Goal: Information Seeking & Learning: Learn about a topic

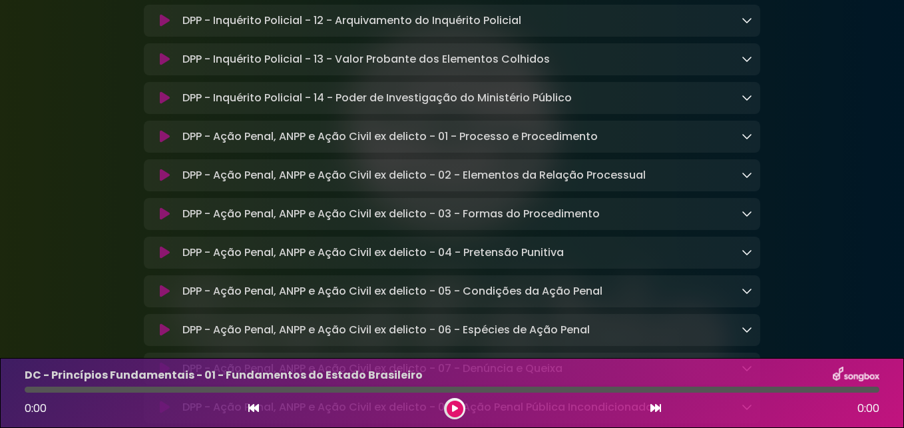
scroll to position [6394, 0]
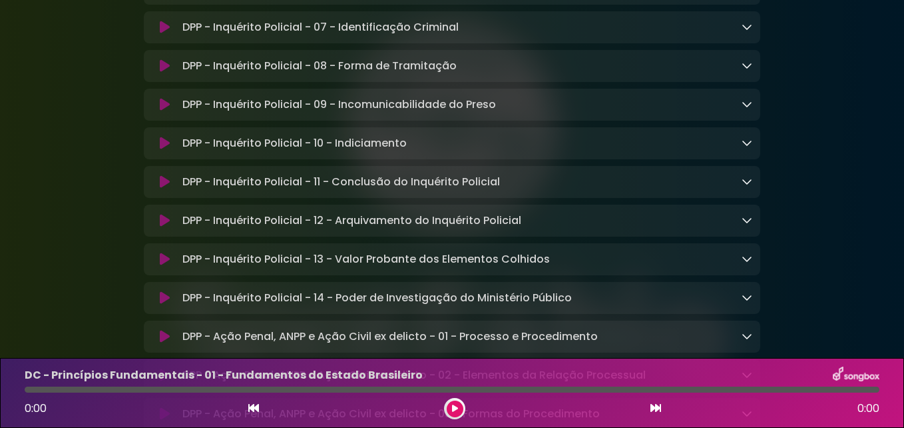
click at [751, 71] on icon at bounding box center [747, 65] width 11 height 11
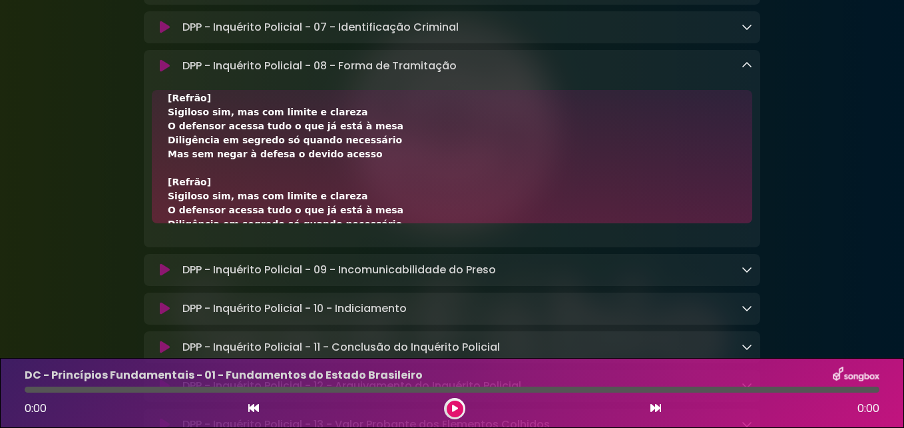
scroll to position [304, 0]
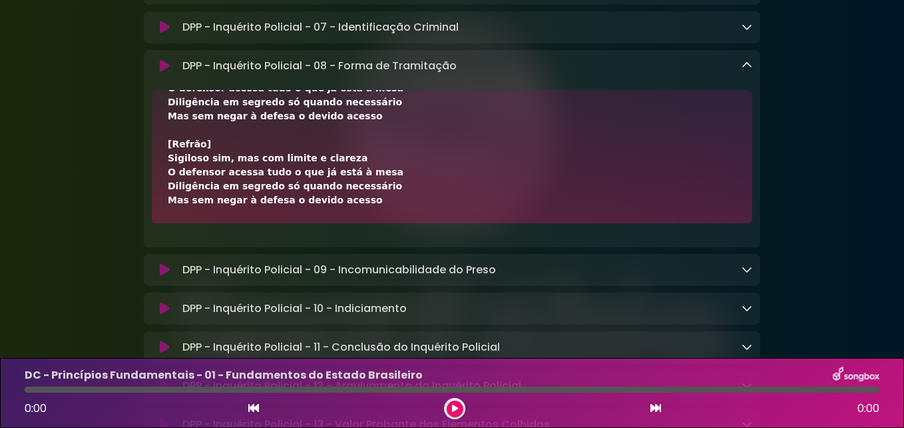
click at [336, 207] on div "[Verso 1] O sigilo no inquérito policial é moderado, diz o CPP Protege o rumo d…" at bounding box center [452, 5] width 569 height 406
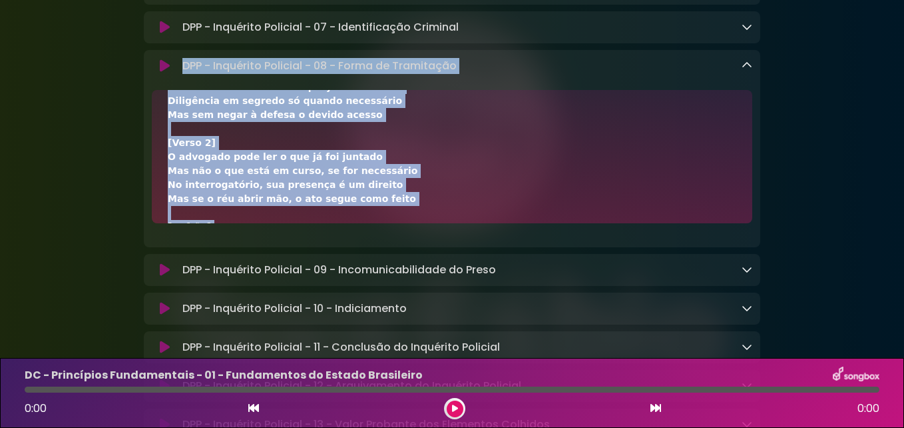
scroll to position [0, 0]
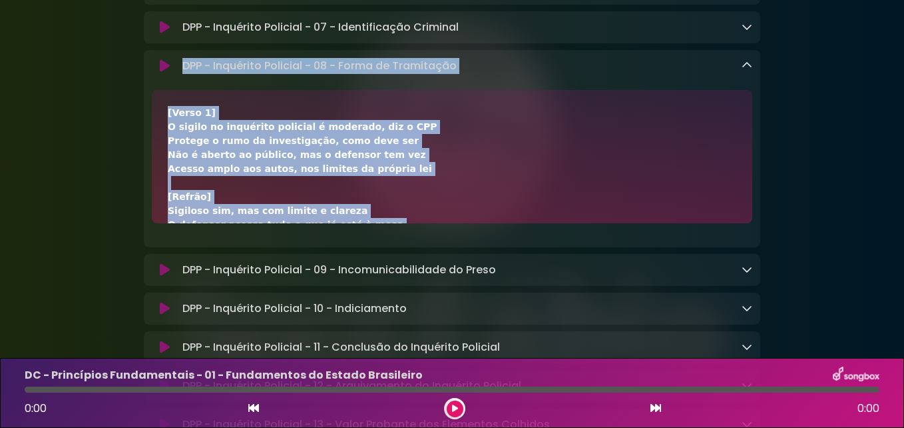
drag, startPoint x: 333, startPoint y: 308, endPoint x: 183, endPoint y: 180, distance: 197.0
click at [183, 180] on div "DPP - Inquérito Policial - 08 - Forma de Tramitação Loading Track..." at bounding box center [452, 148] width 617 height 197
copy div "LOR - Ipsumdolo Sitametc - 22 - Adipi el Seddoeiusm Tempori Utlab... Etdo Magna…"
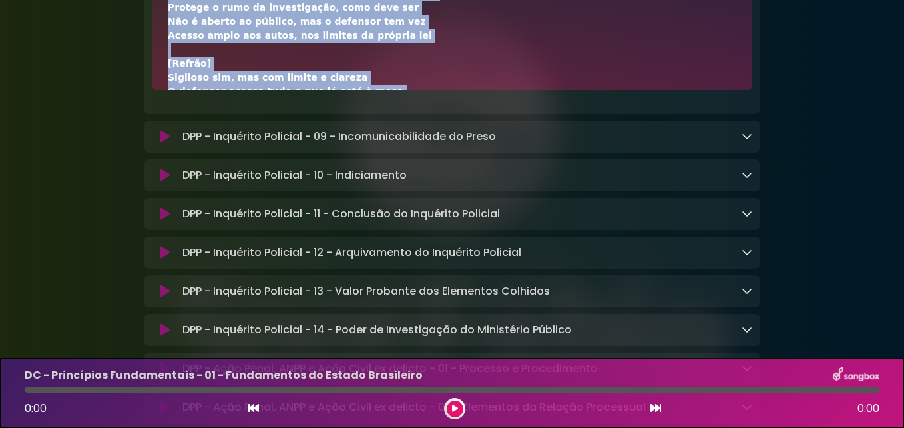
scroll to position [6593, 0]
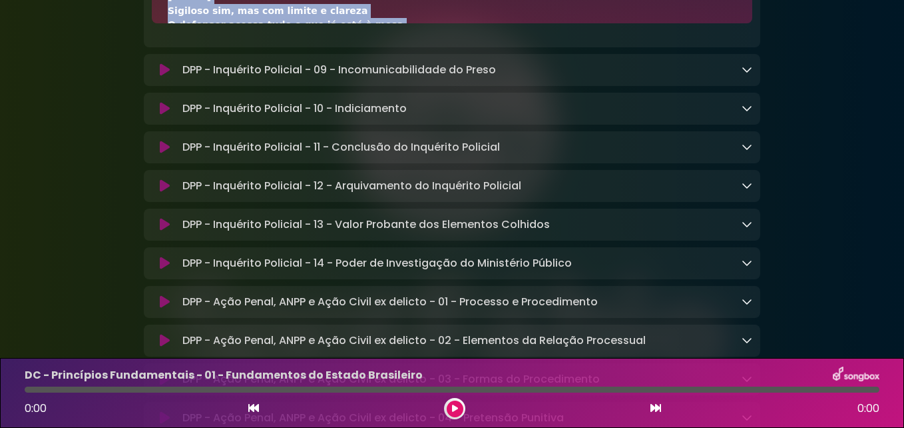
click at [747, 77] on link at bounding box center [747, 69] width 11 height 15
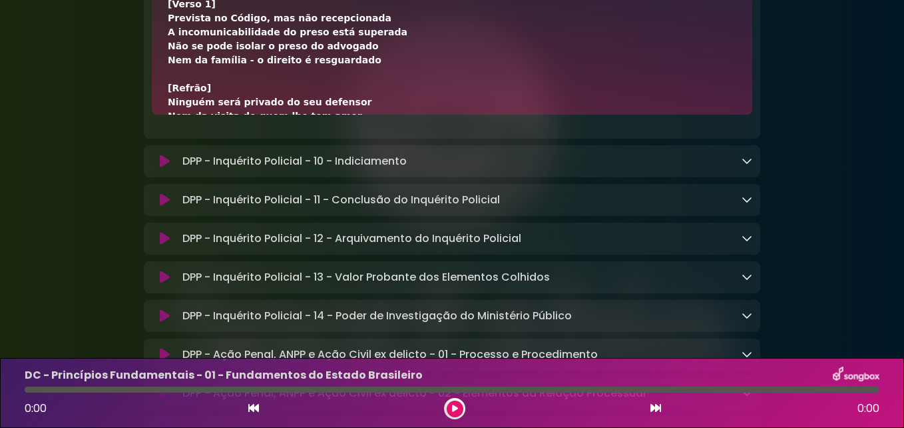
scroll to position [6629, 0]
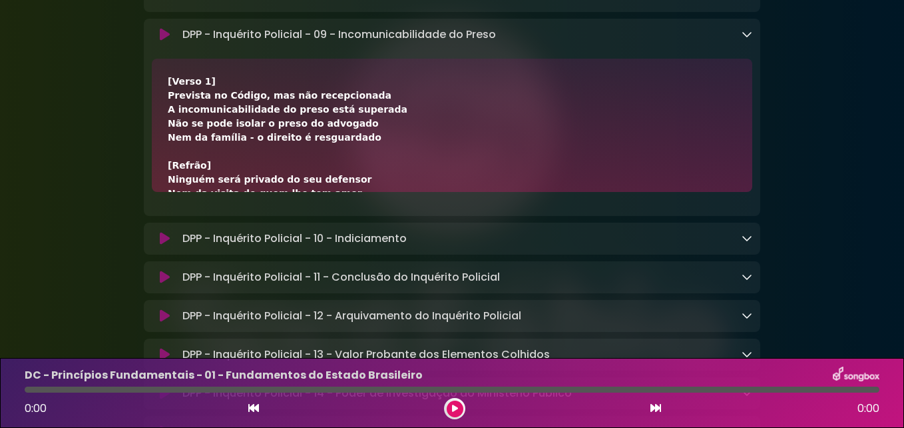
drag, startPoint x: 338, startPoint y: 113, endPoint x: 182, endPoint y: 137, distance: 158.3
click at [182, 137] on div "DPP - Inquérito Policial - 09 - Incomunicabilidade do Preso Loading Track..." at bounding box center [452, 117] width 617 height 197
copy div "LOR - Ipsumdolo Sitametc - 85 - Adipiscingelitsedd ei Tempo Incidid Utlab... Et…"
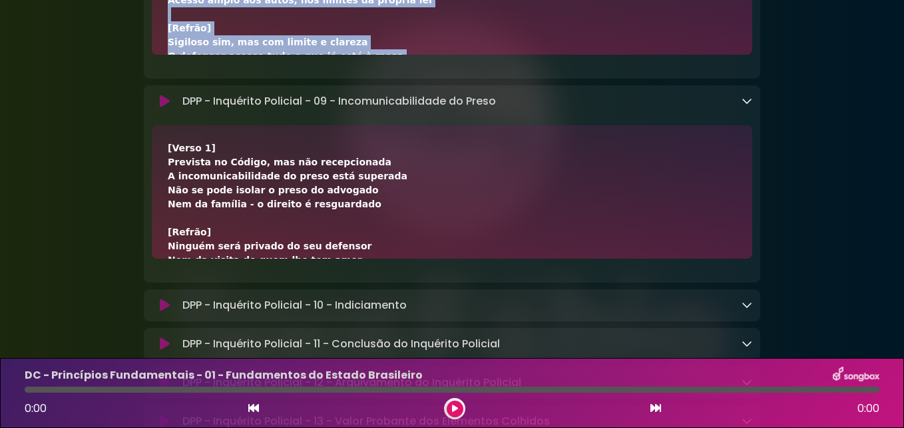
scroll to position [6496, 0]
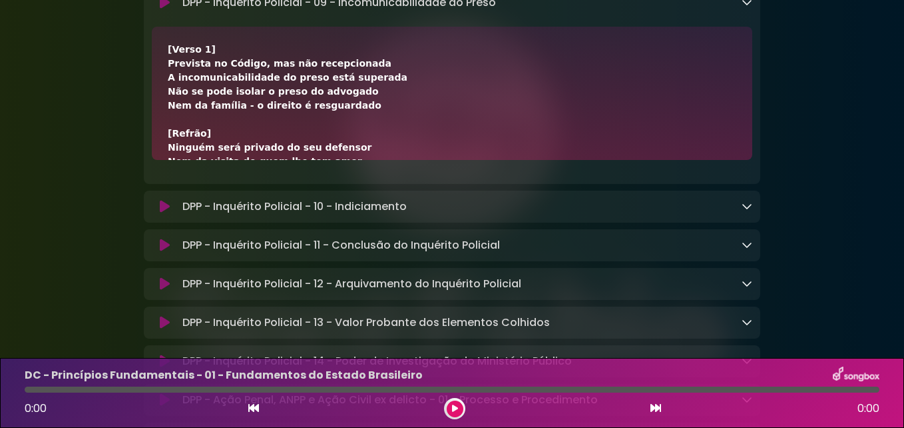
click at [745, 7] on icon at bounding box center [747, 2] width 11 height 11
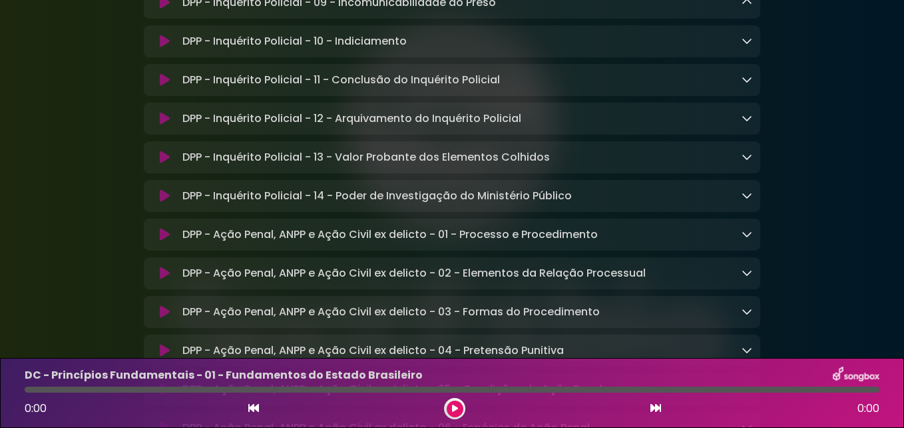
click at [749, 46] on icon at bounding box center [747, 40] width 11 height 11
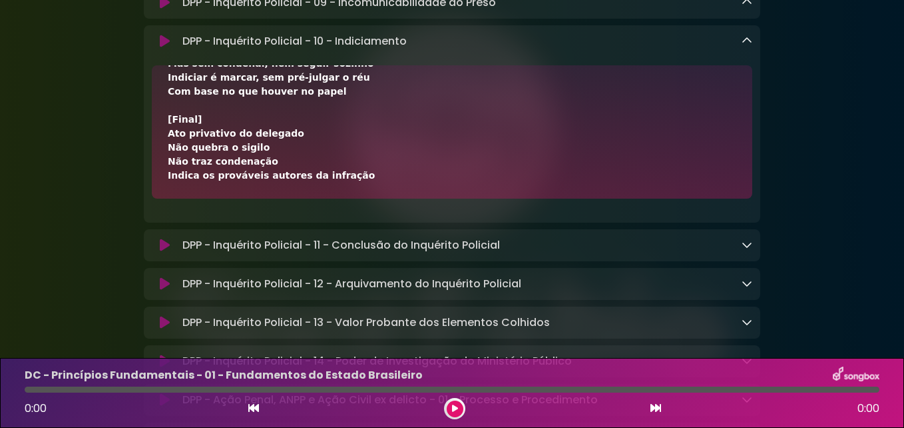
scroll to position [6629, 0]
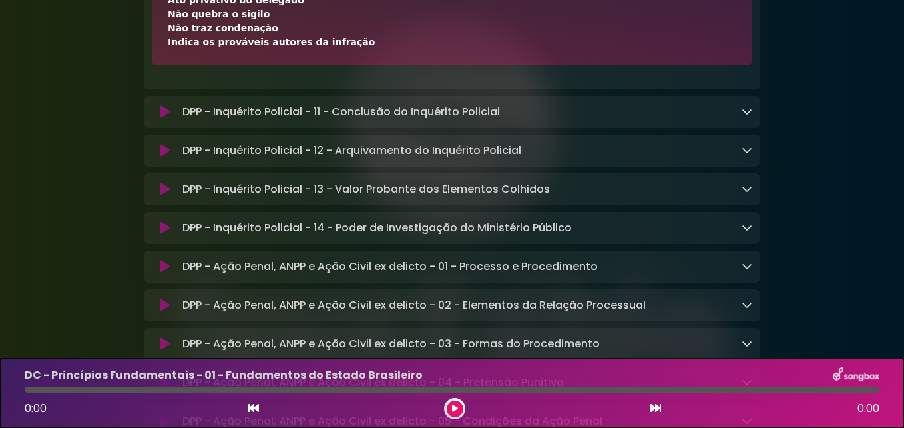
click at [747, 117] on icon at bounding box center [747, 111] width 11 height 11
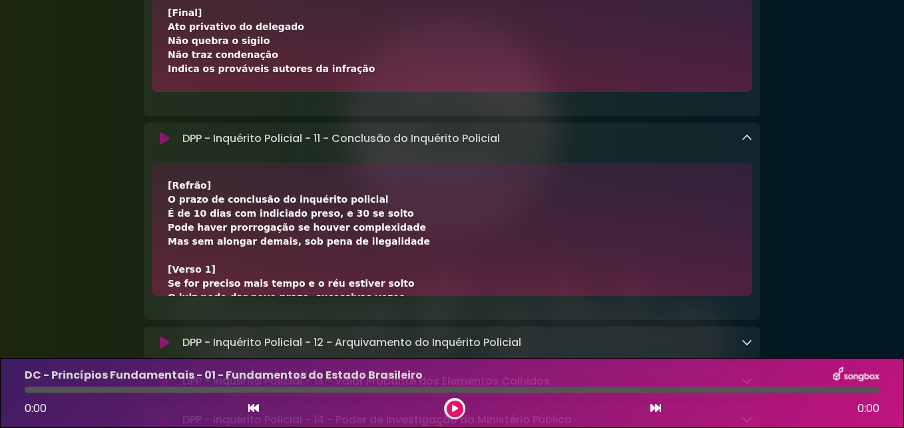
scroll to position [6591, 0]
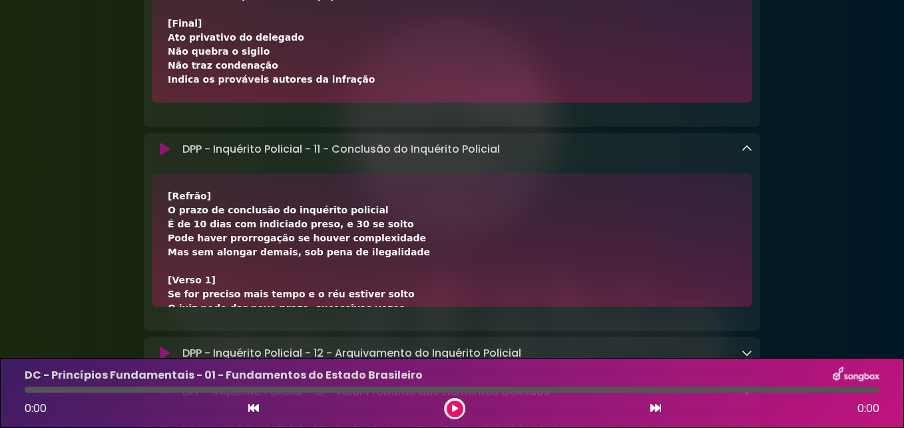
drag, startPoint x: 375, startPoint y: 222, endPoint x: 165, endPoint y: 77, distance: 255.1
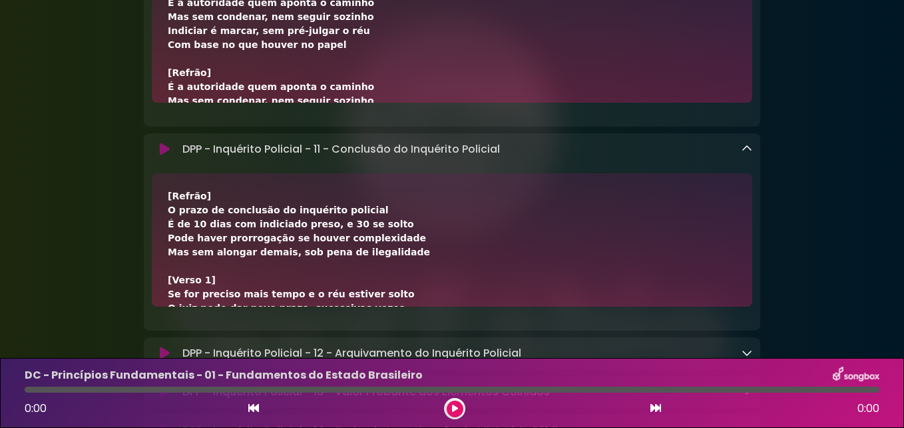
scroll to position [322, 0]
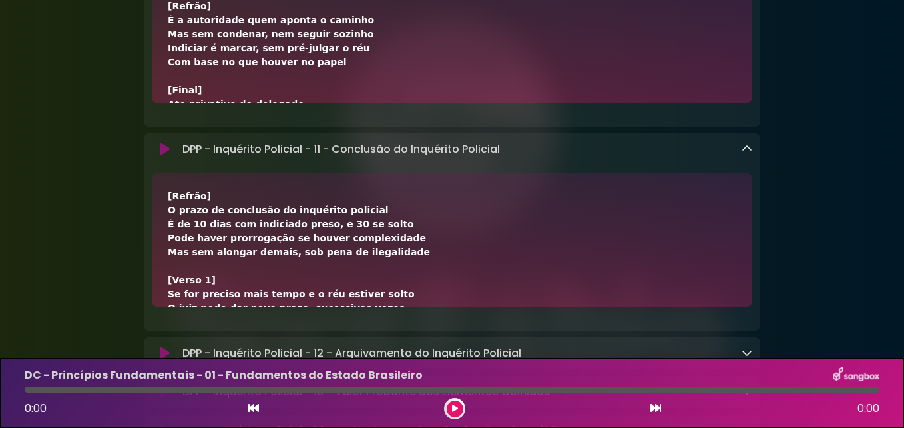
click at [215, 50] on div "DPP - Inquérito Policial - 10 - Indiciamento Loading Track... Name" at bounding box center [452, 27] width 617 height 197
drag, startPoint x: 215, startPoint y: 50, endPoint x: 407, endPoint y: 106, distance: 199.8
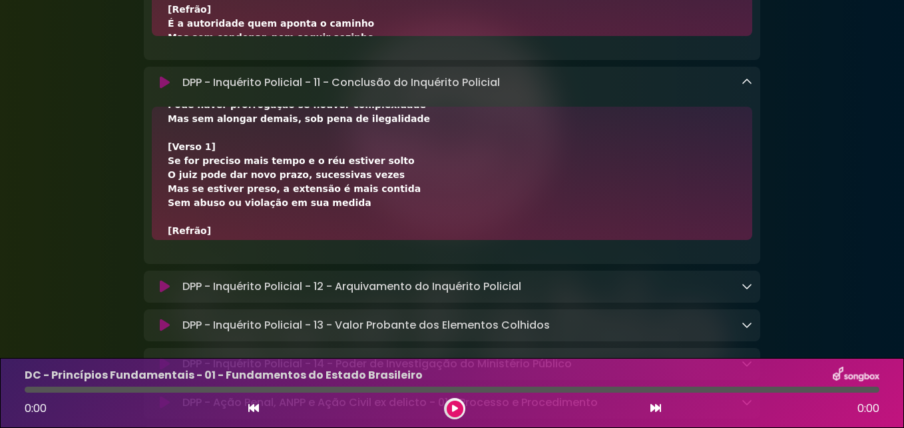
scroll to position [6325, 0]
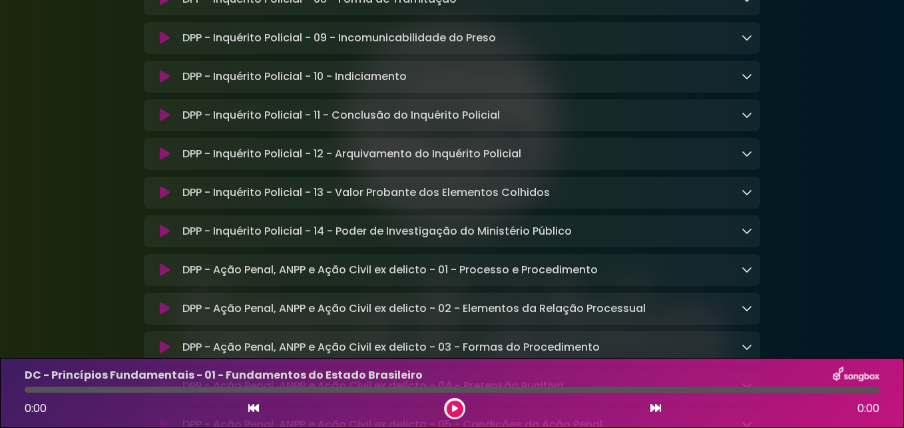
scroll to position [6527, 0]
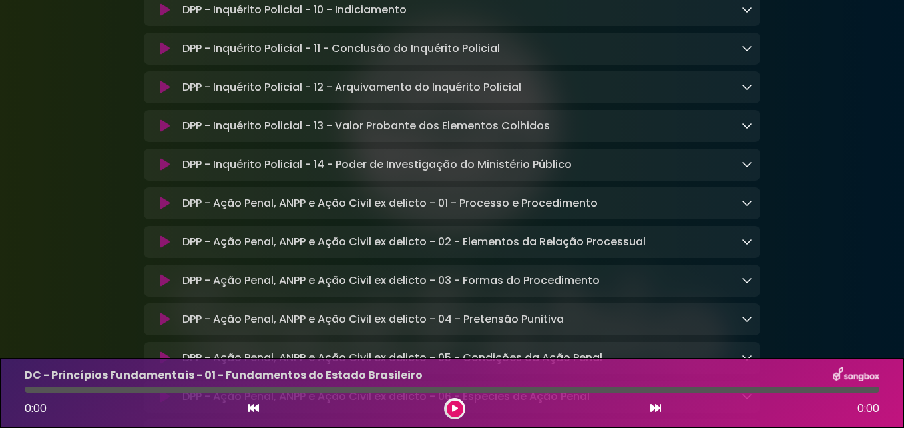
click at [749, 15] on icon at bounding box center [747, 9] width 11 height 11
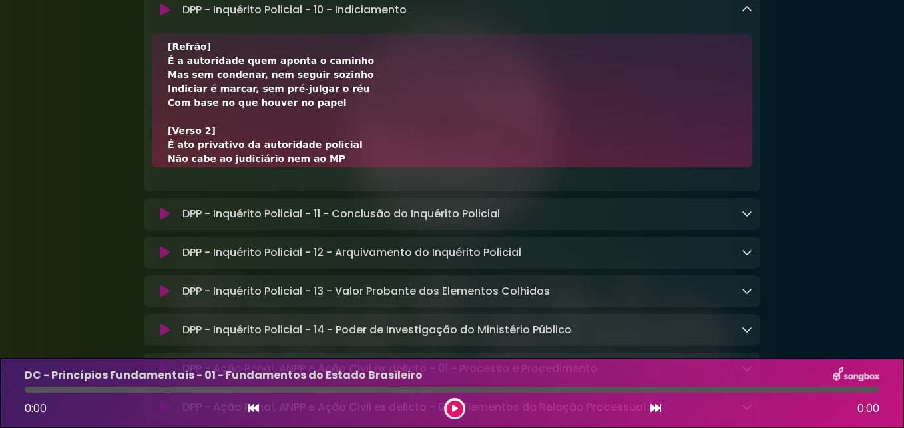
scroll to position [0, 0]
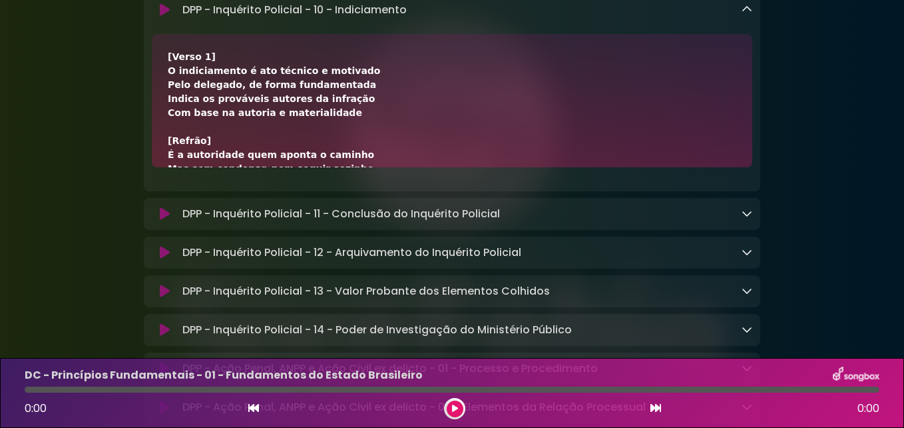
drag, startPoint x: 329, startPoint y: 255, endPoint x: 182, endPoint y: 123, distance: 197.6
click at [182, 123] on div "DPP - Inquérito Policial - 10 - Indiciamento Loading Track... Name" at bounding box center [452, 92] width 617 height 197
copy div "DPP - Inquérito Policial - 10 - Indiciamento Loading Track... Your Feedback Nam…"
click at [752, 218] on icon at bounding box center [747, 213] width 11 height 11
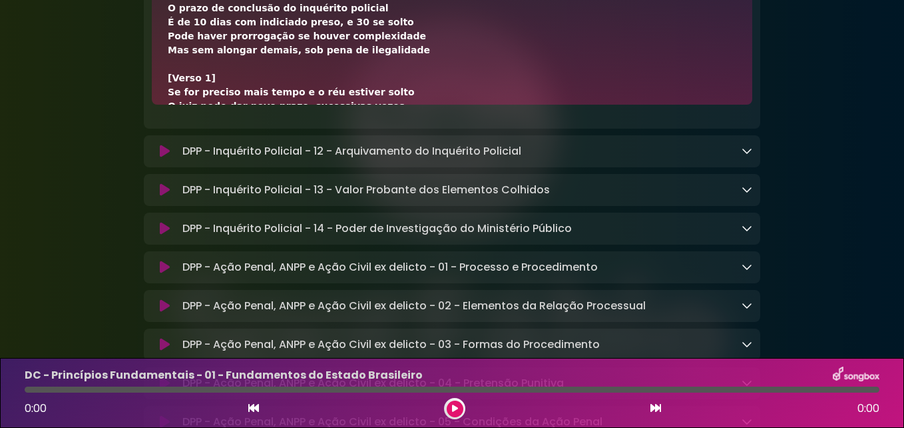
drag, startPoint x: 375, startPoint y: 190, endPoint x: 185, endPoint y: 61, distance: 229.2
click at [185, 61] on div "DPP - Inquérito Policial - 11 - Conclusão do Inquérito Policial Loading Track..…" at bounding box center [452, 29] width 617 height 197
copy div "DPP - Inquérito Policial - 11 - Conclusão do Inquérito Policial Loading Track..…"
click at [746, 156] on icon at bounding box center [747, 150] width 11 height 11
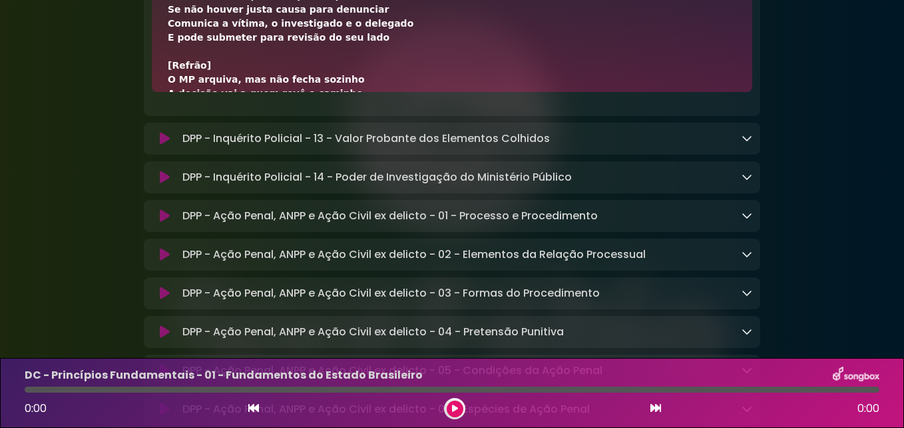
scroll to position [6980, 0]
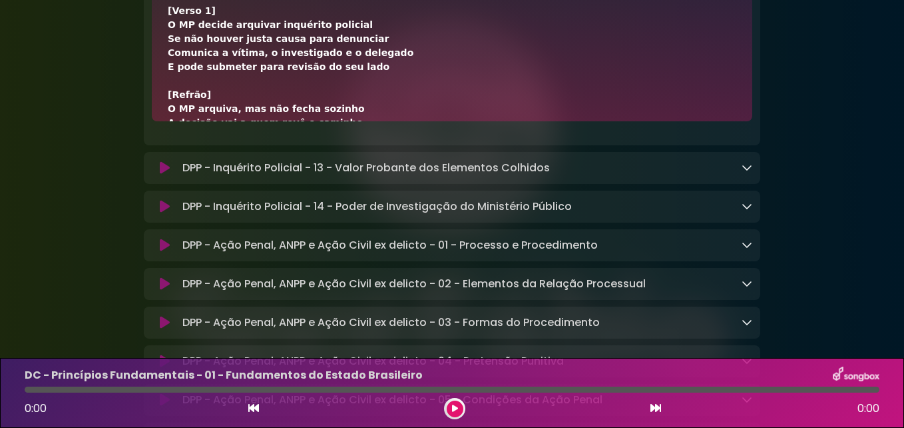
drag, startPoint x: 332, startPoint y: 127, endPoint x: 182, endPoint y: 73, distance: 158.9
click at [182, 73] on div "DPP - Inquérito Policial - 12 - Arquivamento do Inquérito Policial Loading Trac…" at bounding box center [452, 46] width 617 height 197
copy div "DPP - Inquérito Policial - 12 - Arquivamento do Inquérito Policial Loading Trac…"
click at [751, 172] on icon at bounding box center [747, 167] width 11 height 11
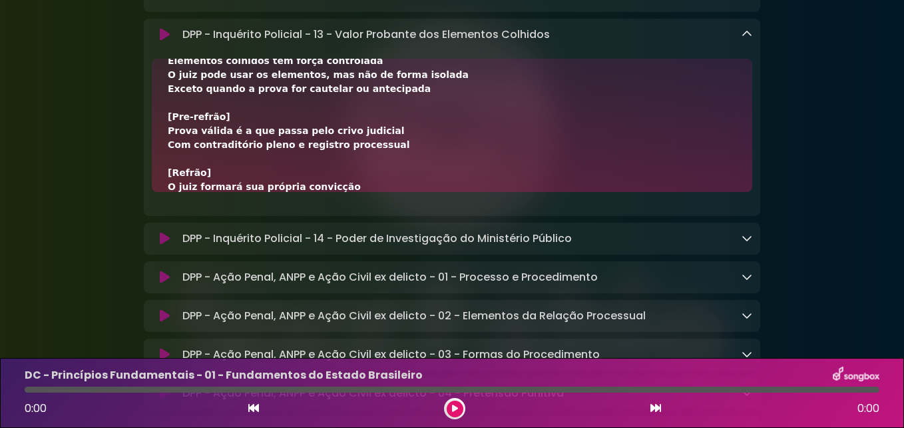
scroll to position [0, 0]
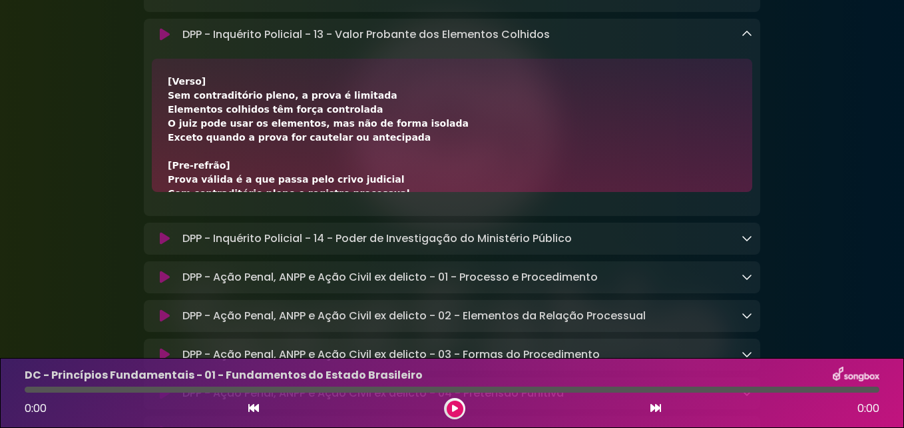
drag, startPoint x: 327, startPoint y: 279, endPoint x: 183, endPoint y: 144, distance: 197.4
click at [183, 144] on div "DPP - Inquérito Policial - 13 - Valor Probante dos Elementos Colhidos Loading T…" at bounding box center [452, 117] width 617 height 197
copy div "DPP - Inquérito Policial - 13 - Valor Probante dos Elementos Colhidos Loading T…"
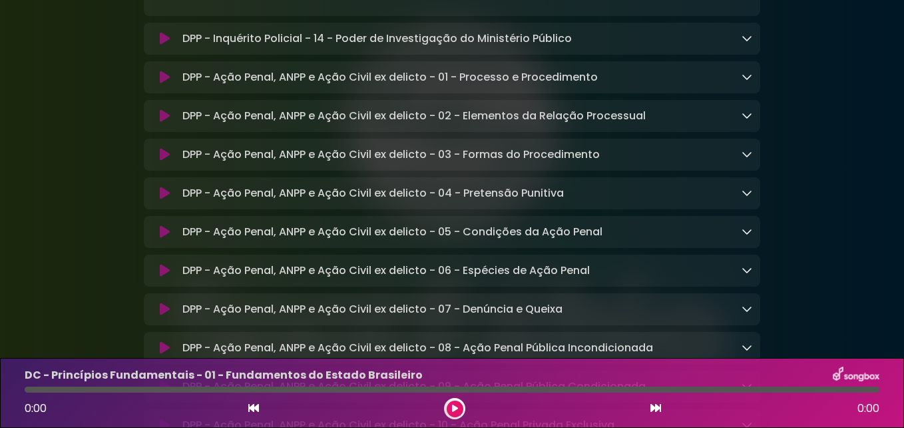
click at [747, 43] on icon at bounding box center [747, 38] width 11 height 11
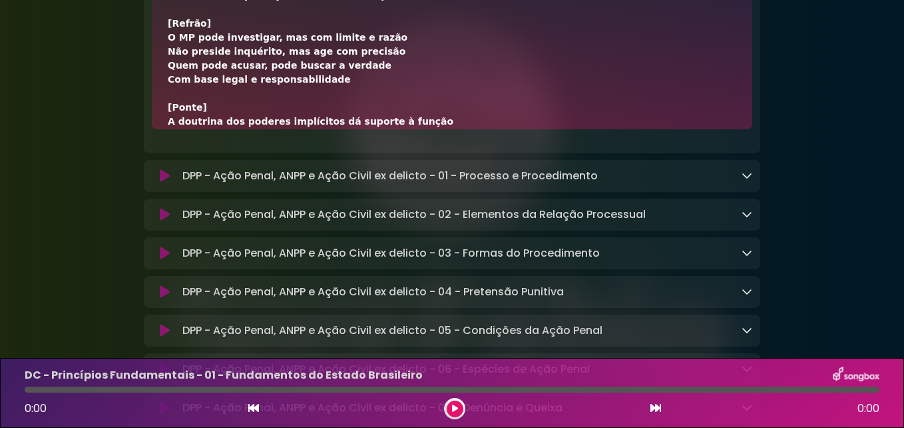
scroll to position [0, 0]
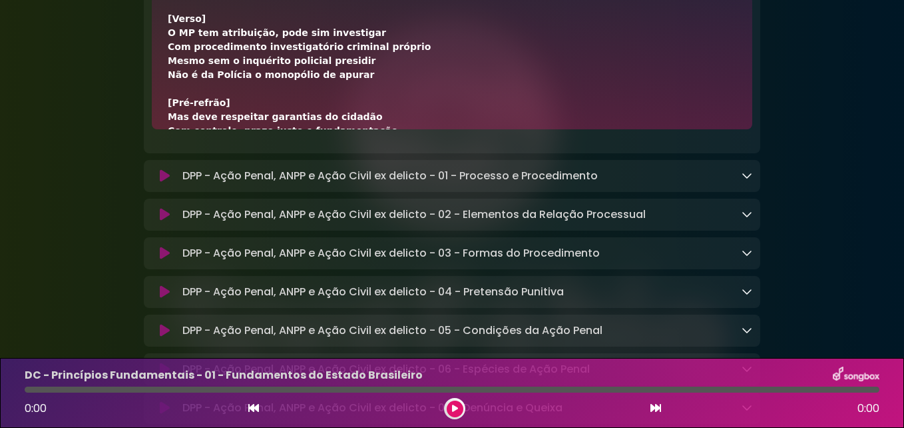
drag, startPoint x: 317, startPoint y: 216, endPoint x: 170, endPoint y: 88, distance: 194.9
click at [170, 88] on div "DPP - Inquérito Policial - 14 - Poder de Investigação do Ministério Público Loa…" at bounding box center [452, 54] width 617 height 197
copy div "DPP - Inquérito Policial - 14 - Poder de Investigação do Ministério Público Loa…"
click at [746, 180] on icon at bounding box center [747, 175] width 11 height 11
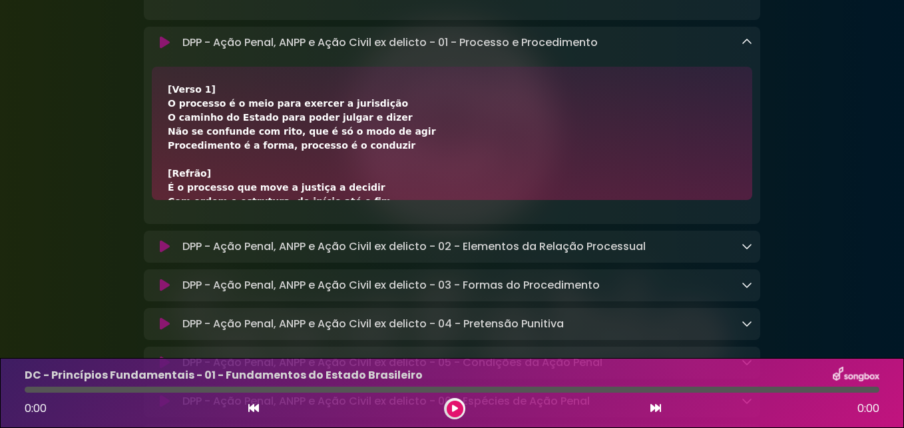
drag, startPoint x: 362, startPoint y: 290, endPoint x: 182, endPoint y: 159, distance: 223.0
click at [182, 159] on div "DPP - Ação Penal, ANPP e Ação Civil ex delicto - 01 - Processo e Procedimento L…" at bounding box center [452, 125] width 617 height 197
copy div "DPP - Ação Penal, ANPP e Ação Civil ex delicto - 01 - Processo e Procedimento L…"
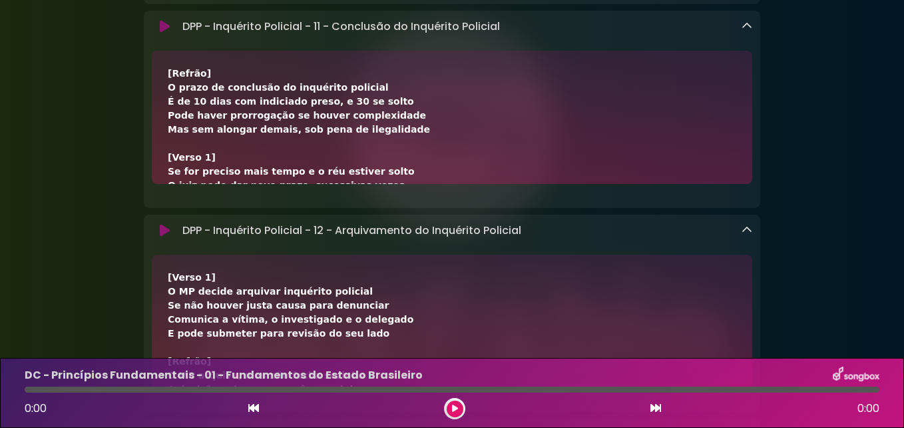
scroll to position [6381, 0]
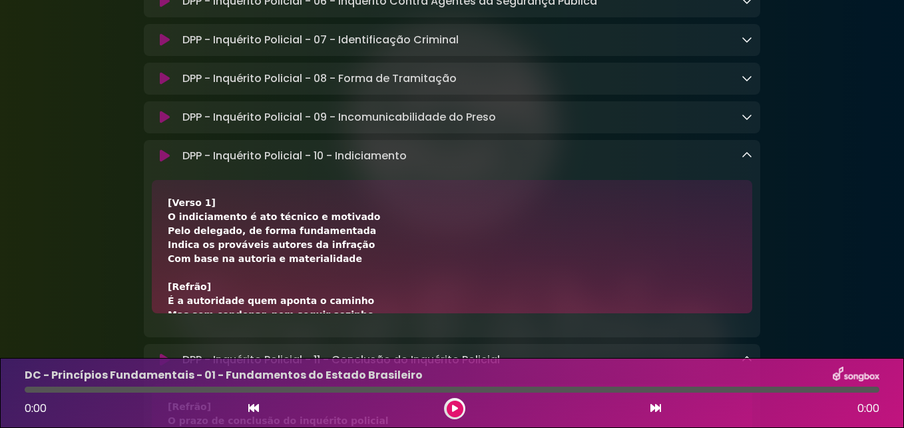
click at [746, 161] on icon at bounding box center [747, 155] width 11 height 11
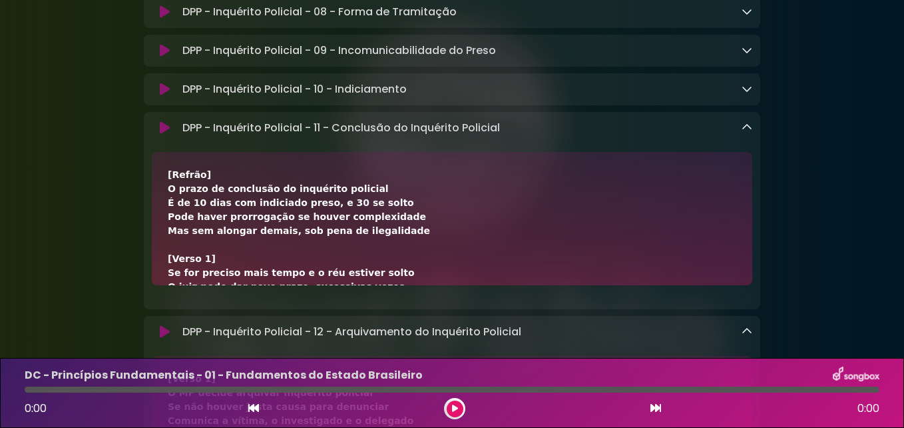
scroll to position [67, 0]
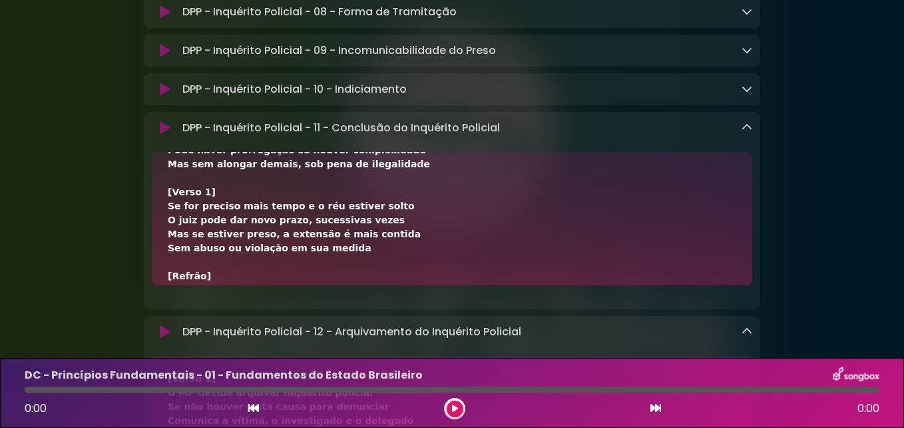
click at [750, 133] on icon at bounding box center [747, 127] width 11 height 11
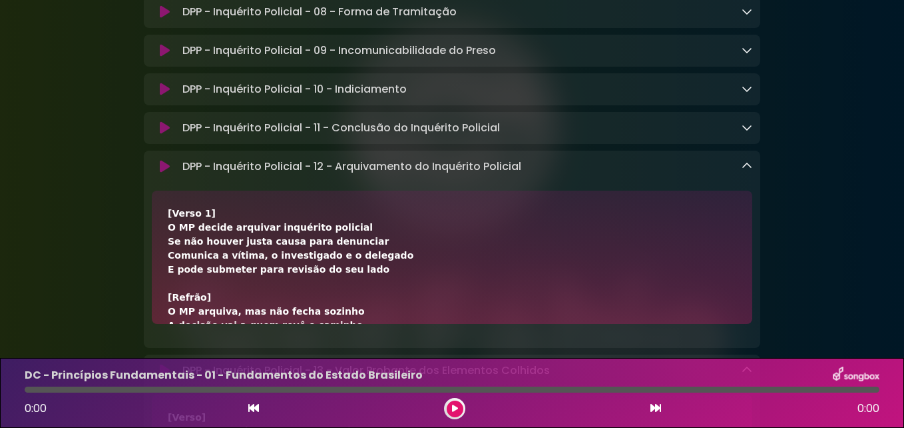
scroll to position [6581, 0]
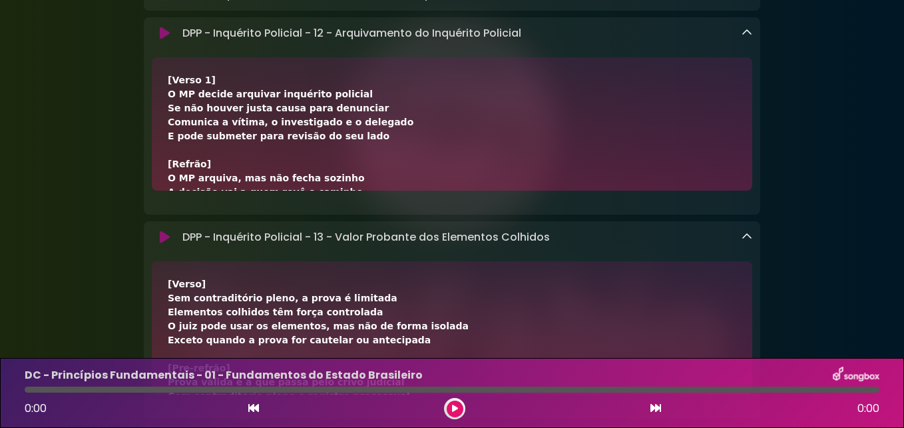
click at [749, 38] on icon at bounding box center [747, 32] width 11 height 11
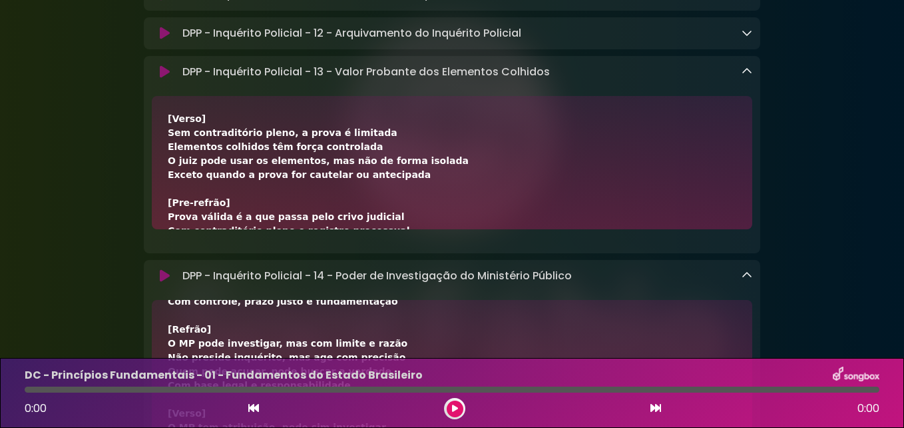
scroll to position [6714, 0]
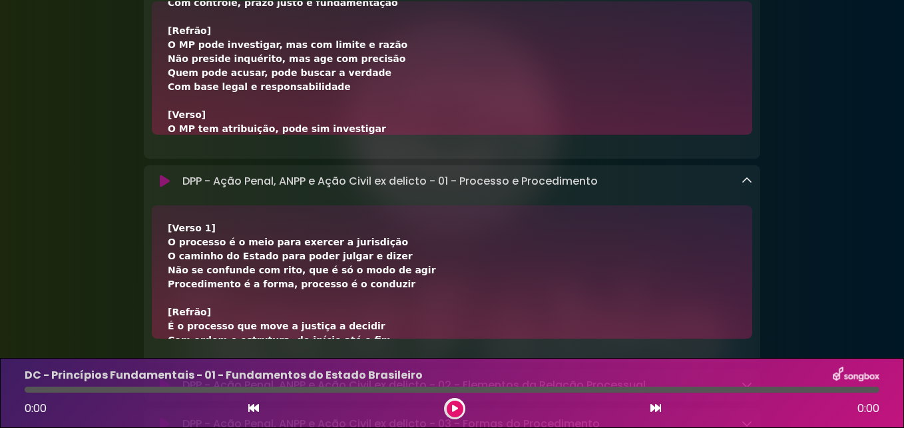
scroll to position [6781, 0]
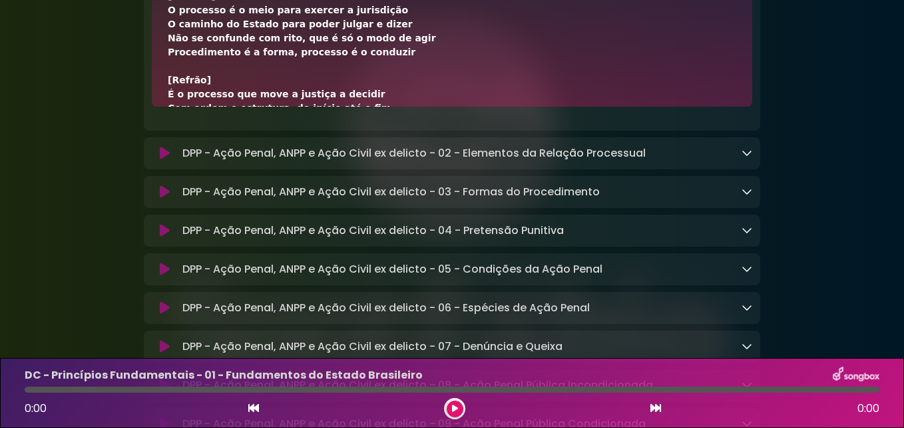
click at [749, 158] on icon at bounding box center [747, 152] width 11 height 11
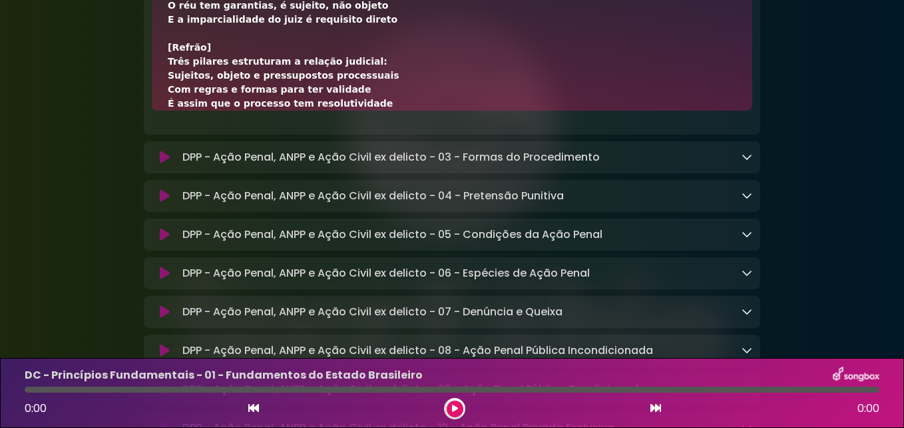
scroll to position [0, 0]
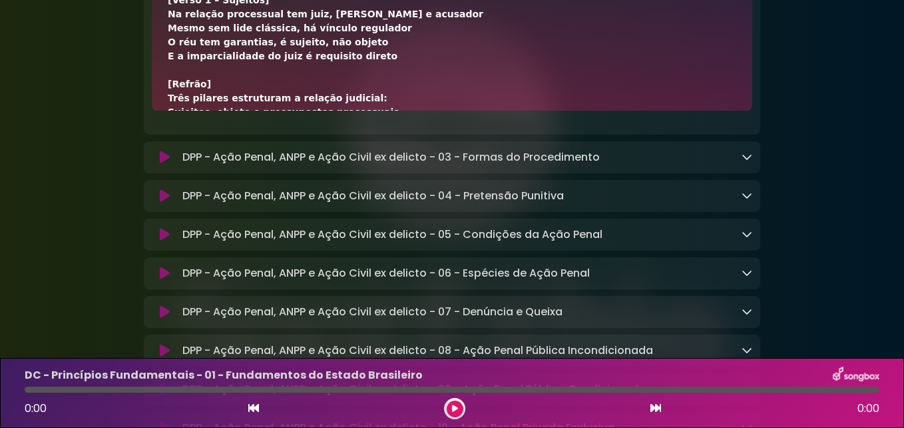
drag, startPoint x: 344, startPoint y: 200, endPoint x: 182, endPoint y: 64, distance: 211.8
click at [182, 64] on div "DPP - Ação Penal, ANPP e Ação Civil ex delicto - 02 - Elementos da Relação Proc…" at bounding box center [452, 35] width 617 height 197
copy div "DPP - Ação Penal, ANPP e Ação Civil ex delicto - 02 - Elementos da Relação Proc…"
click at [747, 162] on icon at bounding box center [747, 156] width 11 height 11
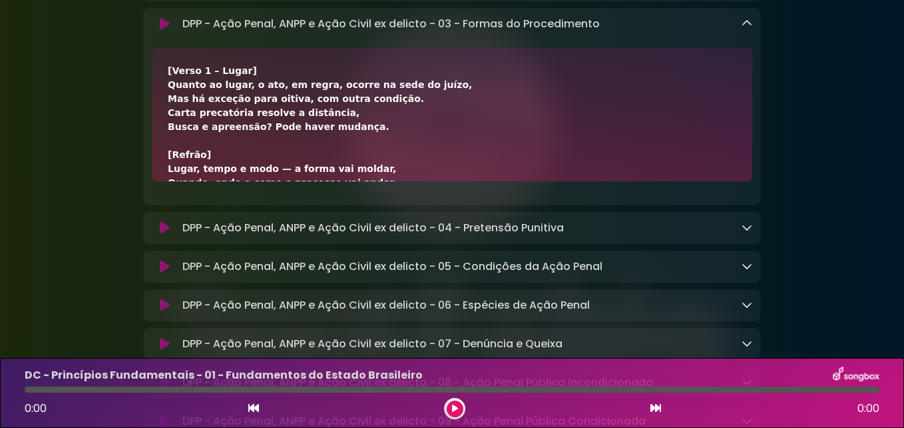
drag, startPoint x: 384, startPoint y: 272, endPoint x: 174, endPoint y: 140, distance: 248.7
click at [174, 140] on div "DPP - Ação Penal, ANPP e Ação Civil ex delicto - 03 - Formas do Procedimento Lo…" at bounding box center [452, 106] width 617 height 197
copy div "DPP - Ação Penal, ANPP e Ação Civil ex delicto - 03 - Formas do Procedimento Lo…"
